Goal: Information Seeking & Learning: Learn about a topic

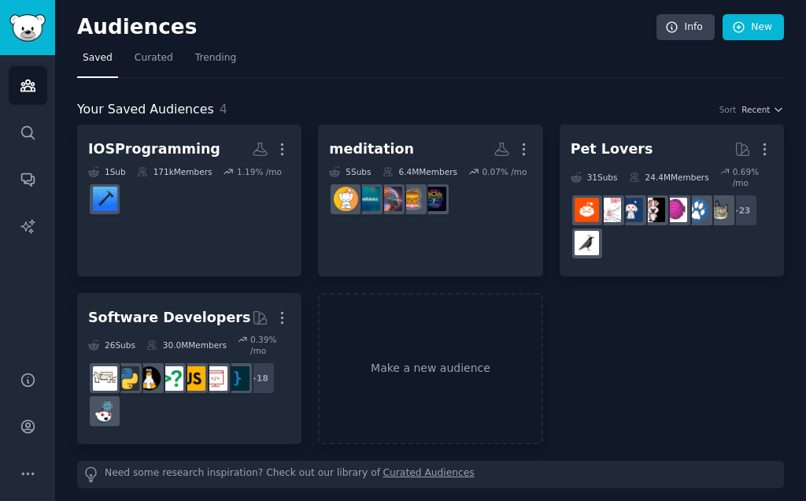
click at [168, 149] on div "IOSProgramming" at bounding box center [154, 149] width 132 height 20
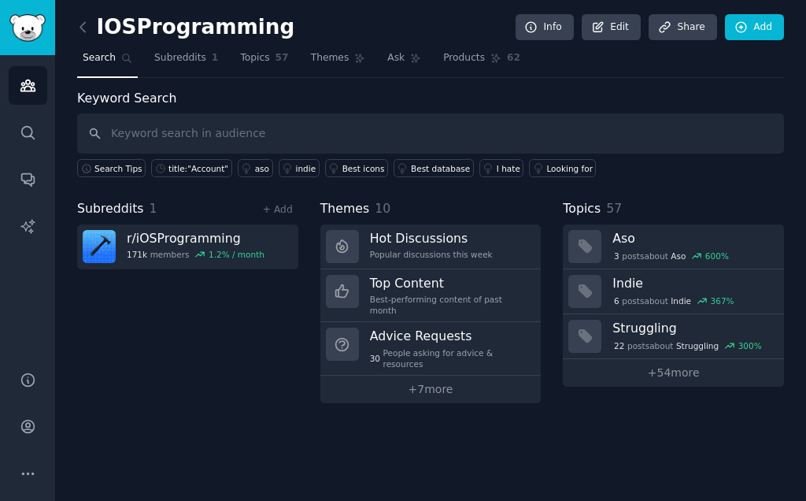
click at [453, 249] on div "Popular discussions this week" at bounding box center [431, 254] width 123 height 11
click at [660, 327] on h3 "Struggling" at bounding box center [692, 328] width 161 height 17
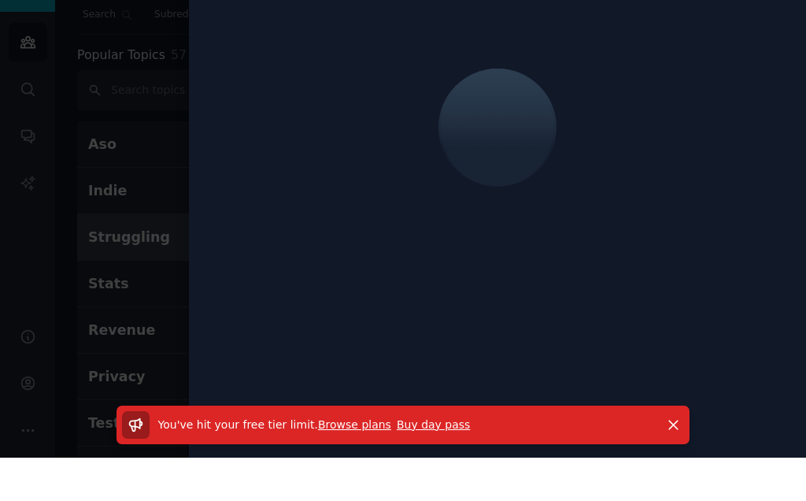
scroll to position [43, 0]
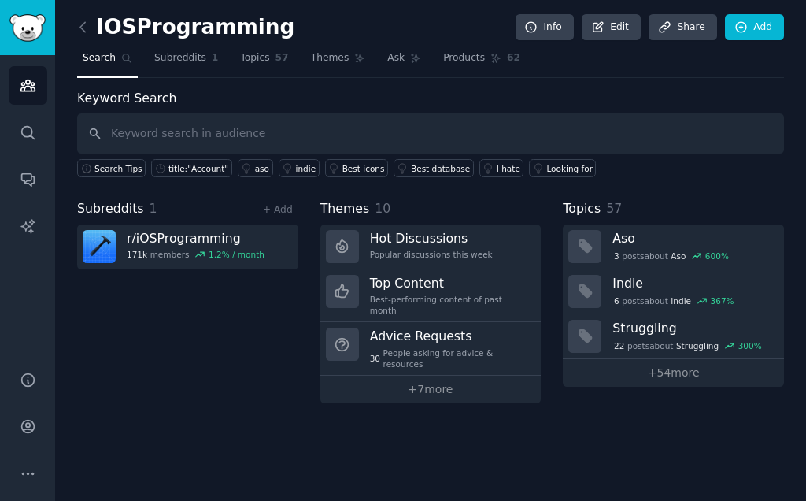
click at [732, 343] on icon at bounding box center [730, 345] width 9 height 5
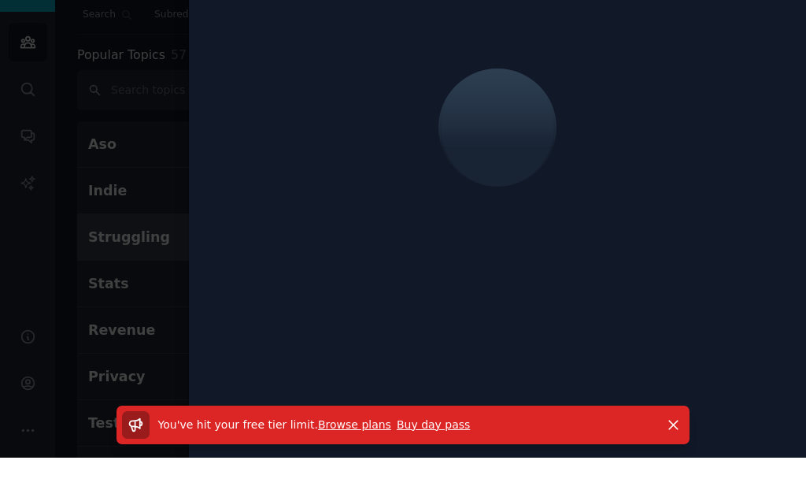
scroll to position [43, 0]
